Goal: Task Accomplishment & Management: Complete application form

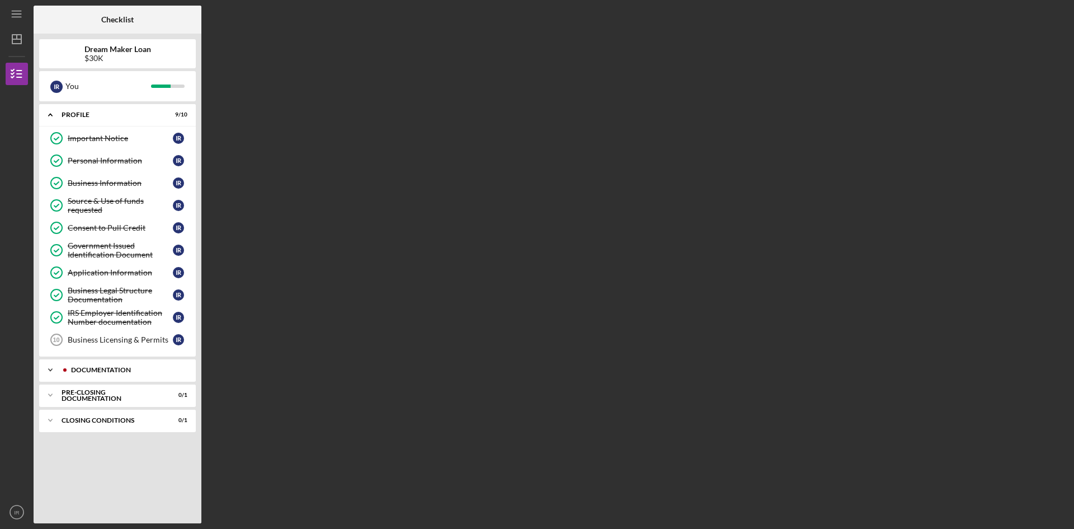
click at [46, 370] on icon "Icon/Expander" at bounding box center [50, 370] width 22 height 22
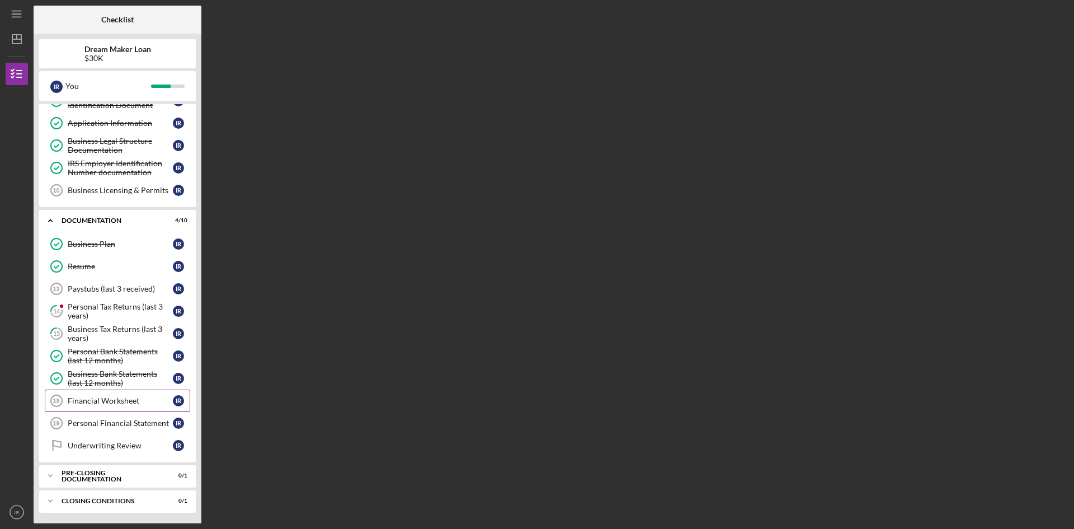
scroll to position [150, 0]
click at [131, 309] on div "Personal Tax Returns (last 3 years)" at bounding box center [120, 310] width 105 height 18
